Goal: Task Accomplishment & Management: Manage account settings

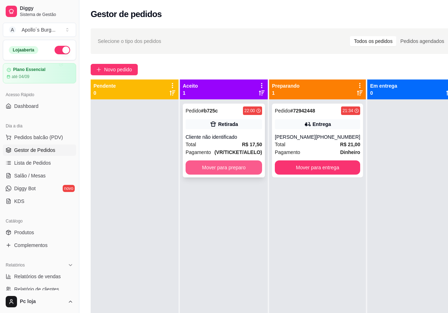
click at [240, 169] on button "Mover para preparo" at bounding box center [224, 167] width 77 height 14
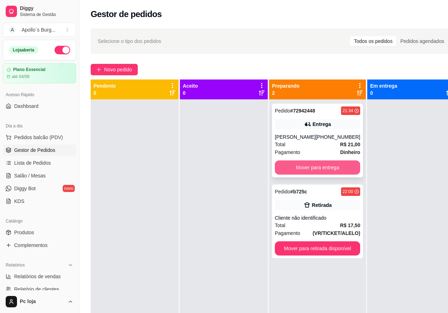
click at [326, 174] on button "Mover para entrega" at bounding box center [317, 167] width 85 height 14
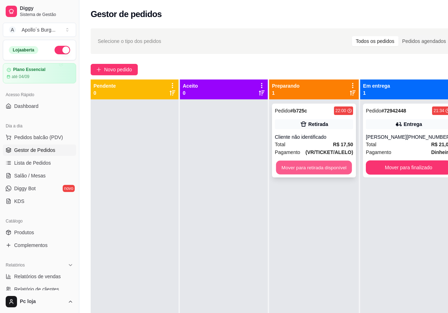
click at [340, 170] on button "Mover para retirada disponível" at bounding box center [314, 168] width 76 height 14
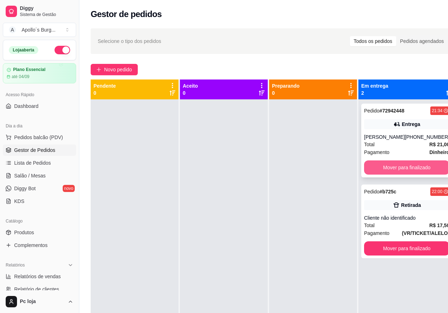
click at [405, 174] on button "Mover para finalizado" at bounding box center [406, 167] width 85 height 14
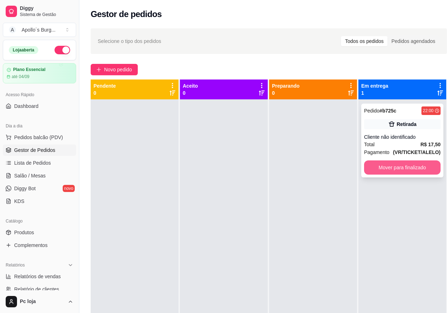
click at [399, 169] on button "Mover para finalizado" at bounding box center [402, 167] width 77 height 14
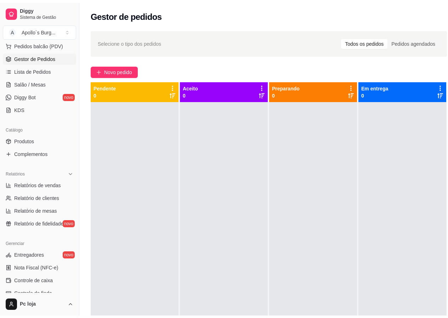
scroll to position [142, 0]
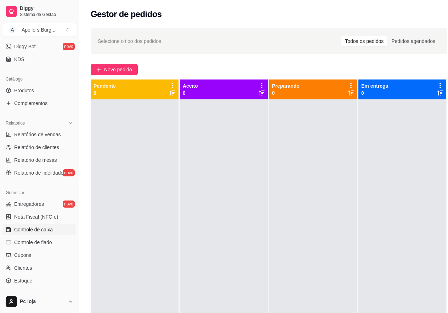
click at [42, 228] on span "Controle de caixa" at bounding box center [33, 229] width 39 height 7
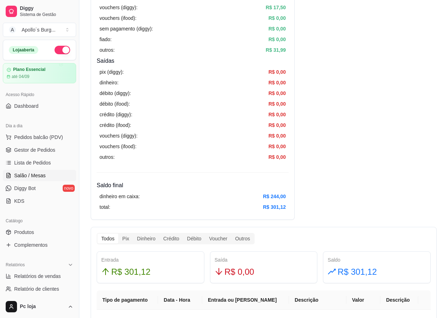
scroll to position [106, 0]
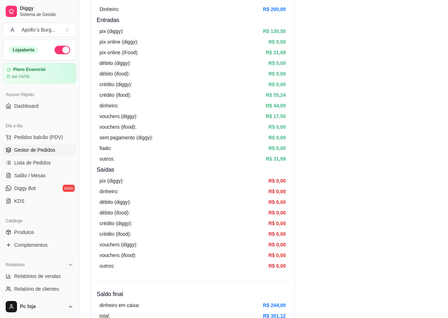
click at [41, 148] on span "Gestor de Pedidos" at bounding box center [34, 149] width 41 height 7
